Goal: Check status: Check status

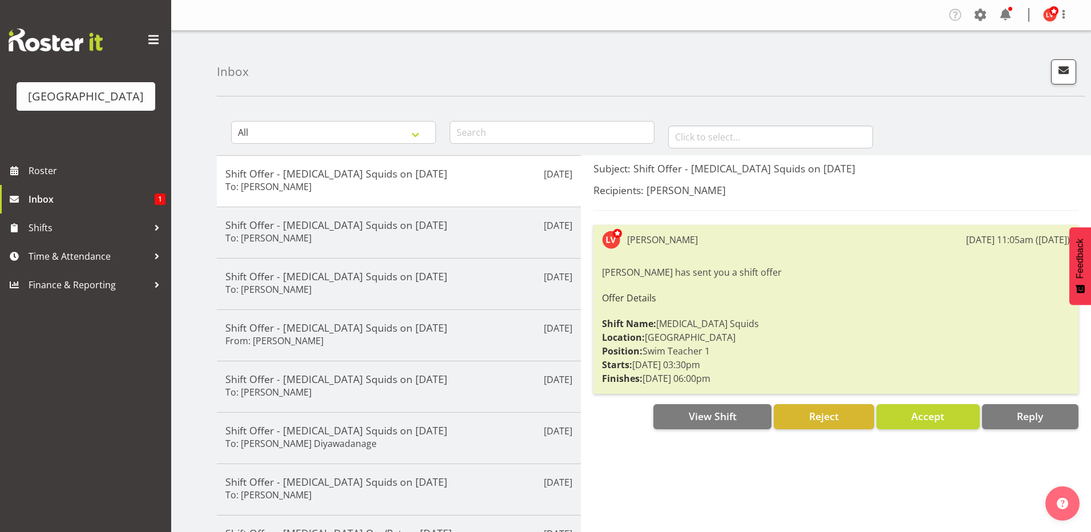
select select "98"
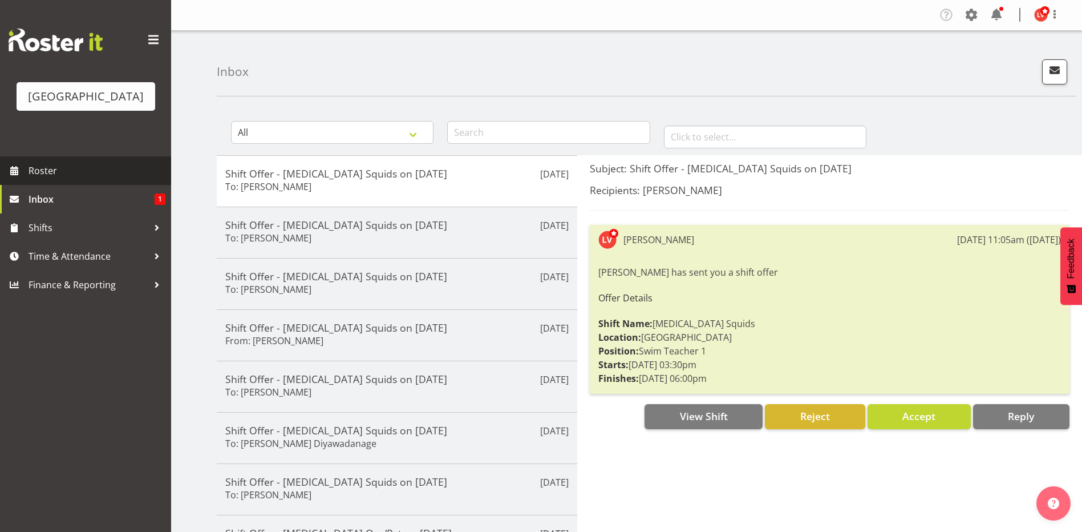
click at [46, 169] on span "Roster" at bounding box center [97, 170] width 137 height 17
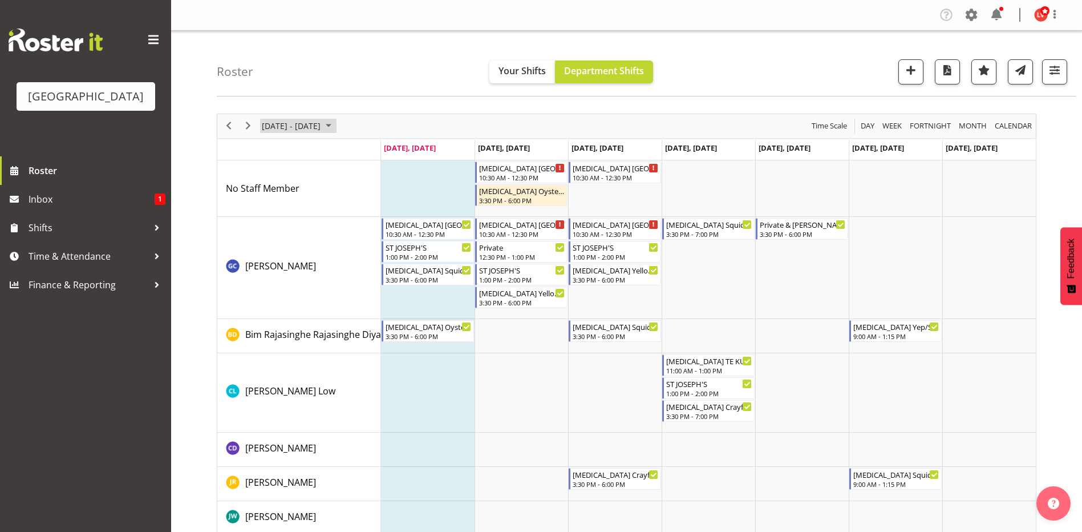
click at [335, 119] on span "August 2025" at bounding box center [329, 126] width 14 height 14
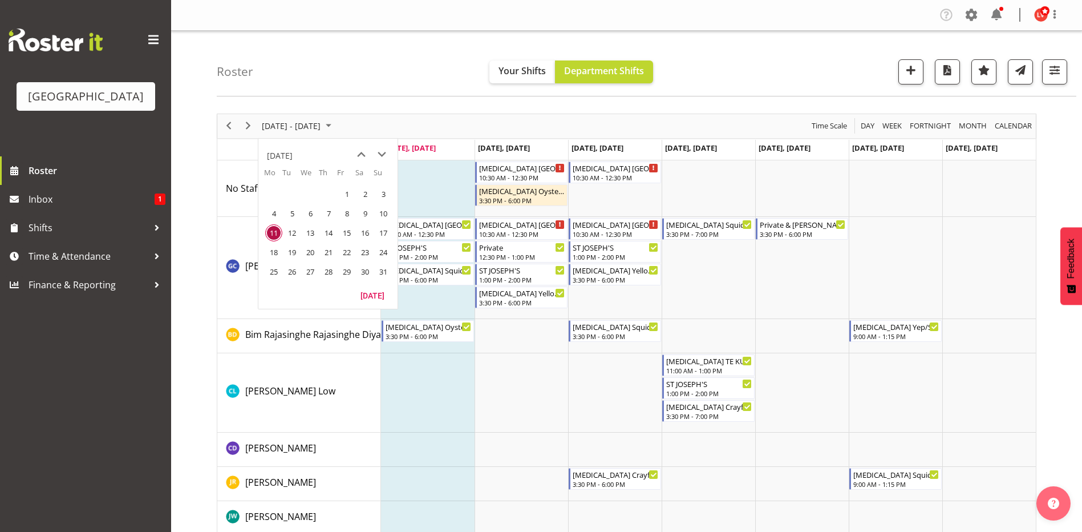
click at [446, 87] on div "Roster Your Shifts Department Shifts All Locations Clear Splash Palace Select A…" at bounding box center [647, 64] width 860 height 66
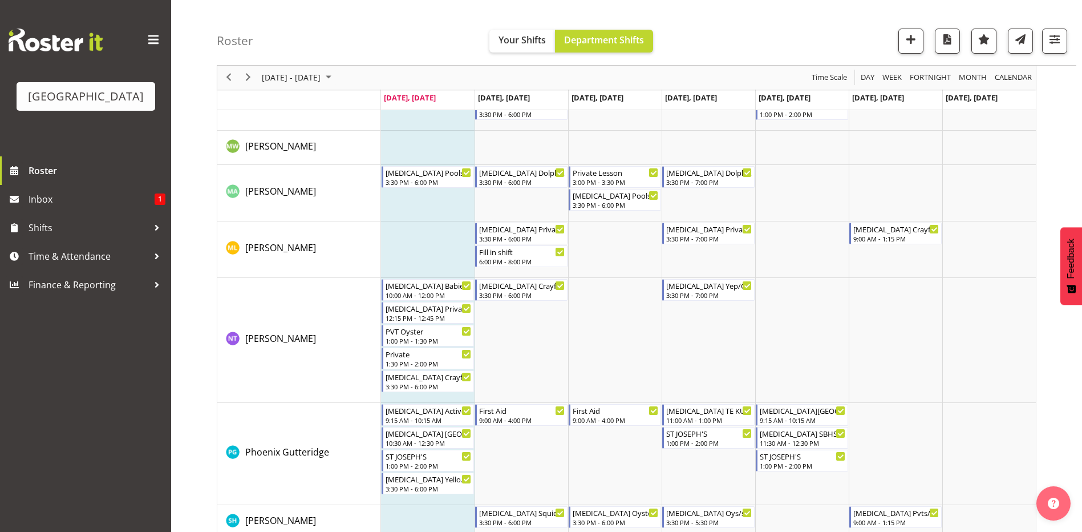
scroll to position [685, 0]
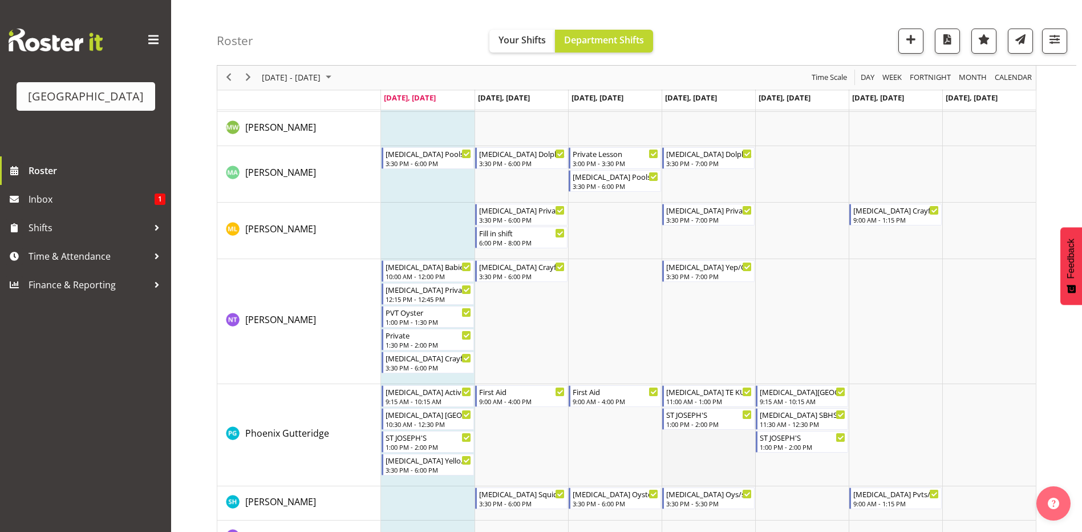
drag, startPoint x: 542, startPoint y: 456, endPoint x: 698, endPoint y: 430, distance: 157.3
click at [613, 465] on tr "Timeline Week of August 11, 2025" at bounding box center [708, 435] width 655 height 102
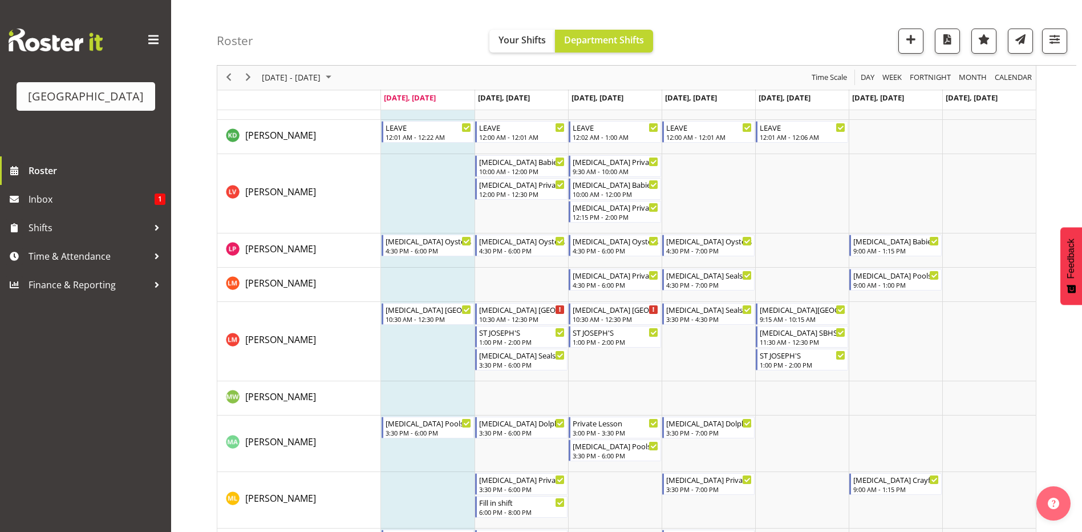
scroll to position [456, 0]
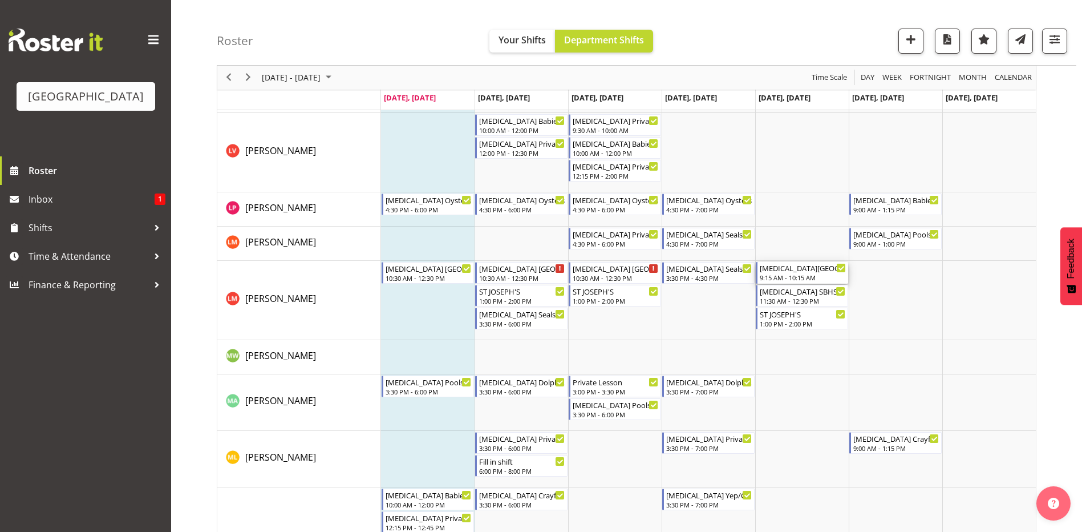
click at [802, 277] on div "9:15 AM - 10:15 AM" at bounding box center [803, 277] width 86 height 9
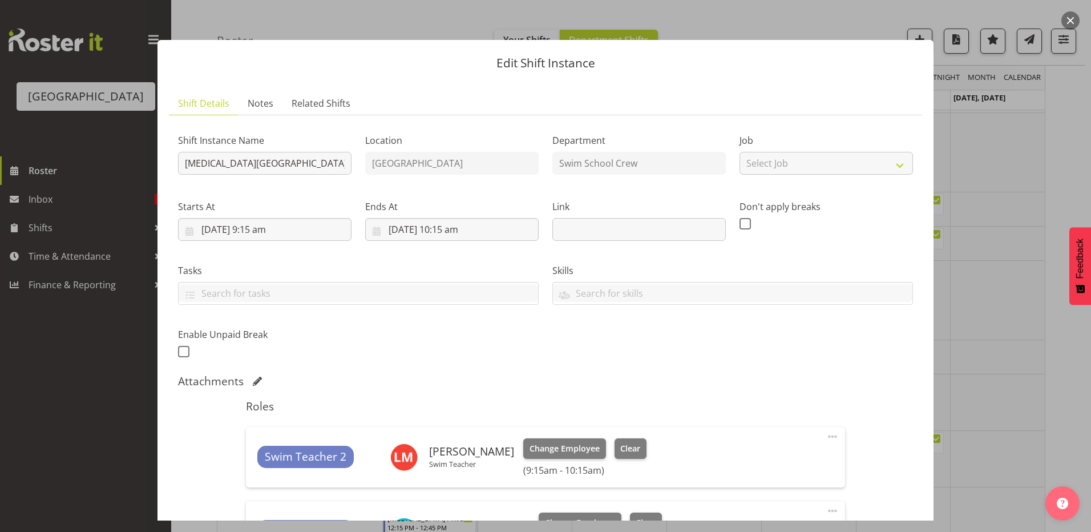
click at [984, 181] on div at bounding box center [545, 266] width 1091 height 532
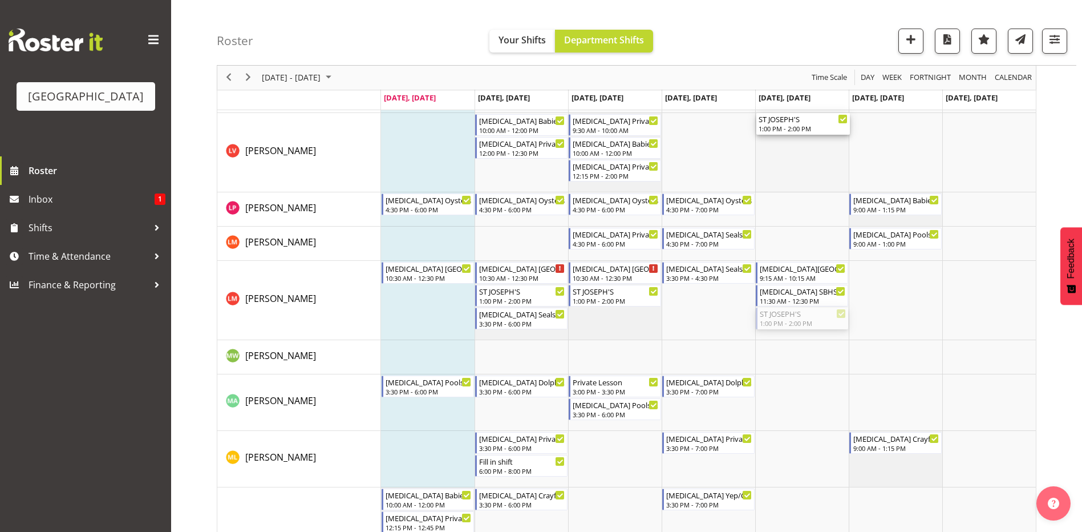
drag, startPoint x: 811, startPoint y: 319, endPoint x: 816, endPoint y: 188, distance: 131.3
click at [816, 188] on div "T3 ST PATRICKS SCHOOL 10:30 AM - 12:30 PM T3 Oyster/pvt 3:30 PM - 6:00 PM T3 ST…" at bounding box center [708, 260] width 655 height 1113
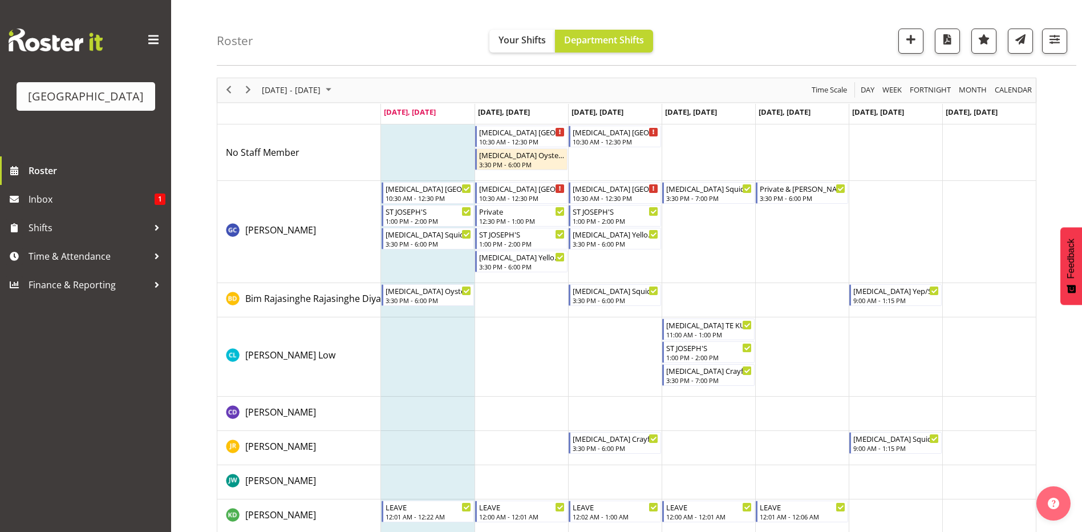
scroll to position [0, 0]
